Goal: Information Seeking & Learning: Learn about a topic

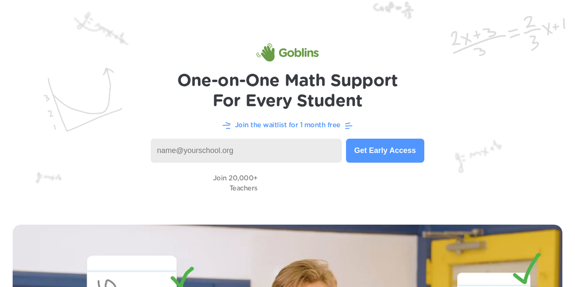
click at [173, 147] on input at bounding box center [246, 151] width 191 height 24
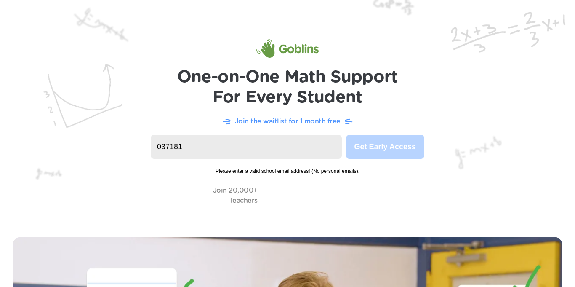
scroll to position [12, 0]
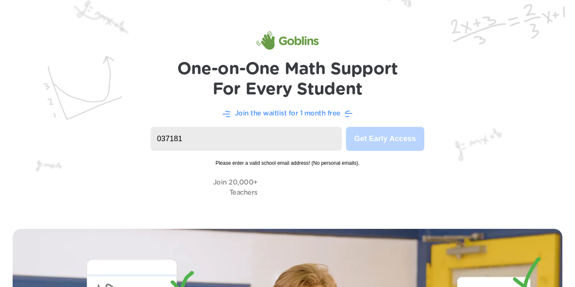
drag, startPoint x: 267, startPoint y: 132, endPoint x: 179, endPoint y: 126, distance: 89.0
click at [179, 127] on input "037181" at bounding box center [246, 139] width 191 height 24
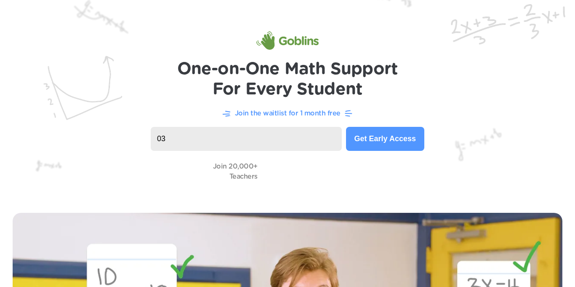
type input "0"
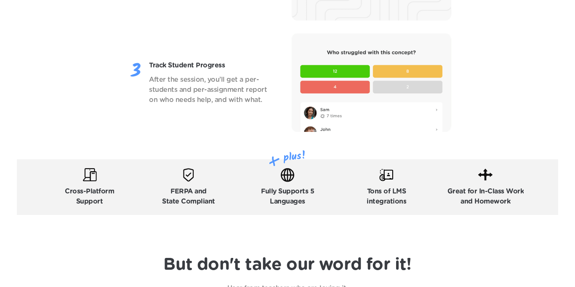
scroll to position [1214, 0]
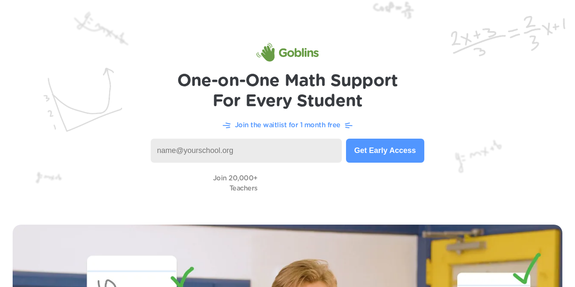
click at [115, 181] on div "Join 20,000+ Teachers" at bounding box center [287, 183] width 541 height 24
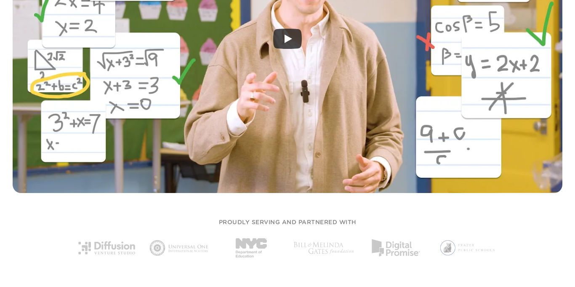
scroll to position [340, 0]
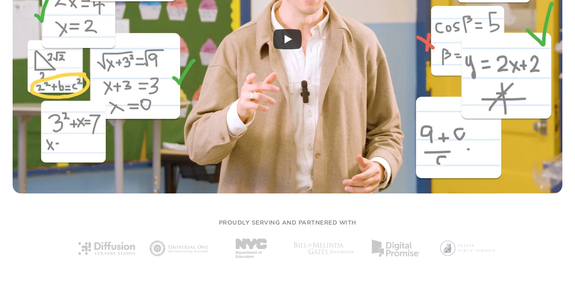
click at [283, 33] on icon "Play" at bounding box center [287, 39] width 29 height 20
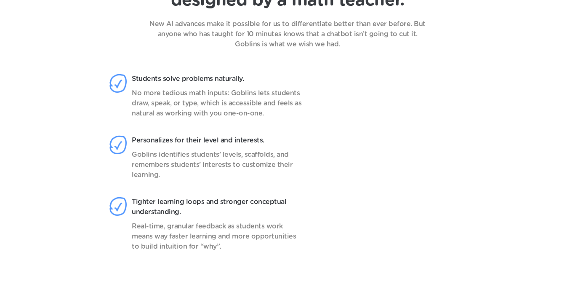
scroll to position [672, 0]
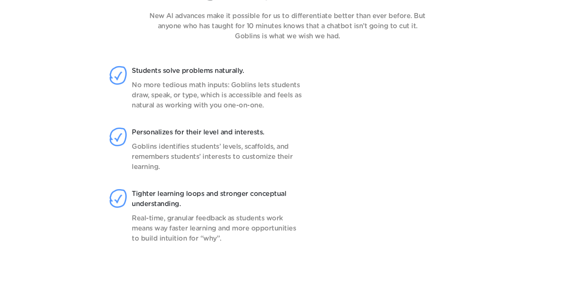
click at [398, 235] on video at bounding box center [399, 163] width 133 height 210
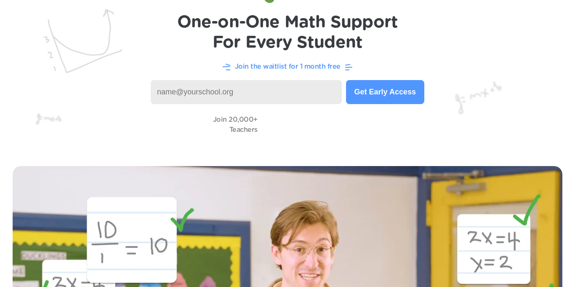
scroll to position [0, 0]
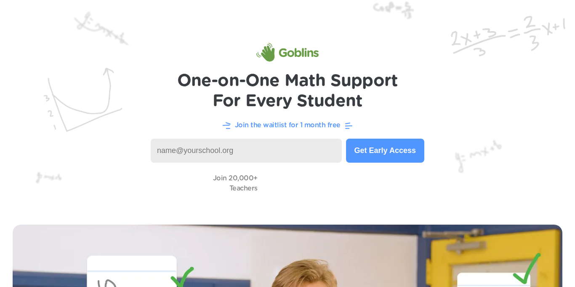
click at [278, 183] on video at bounding box center [304, 183] width 84 height 24
click at [269, 184] on video at bounding box center [304, 183] width 84 height 24
click at [205, 154] on input at bounding box center [246, 151] width 191 height 24
type input "n"
